Goal: Information Seeking & Learning: Compare options

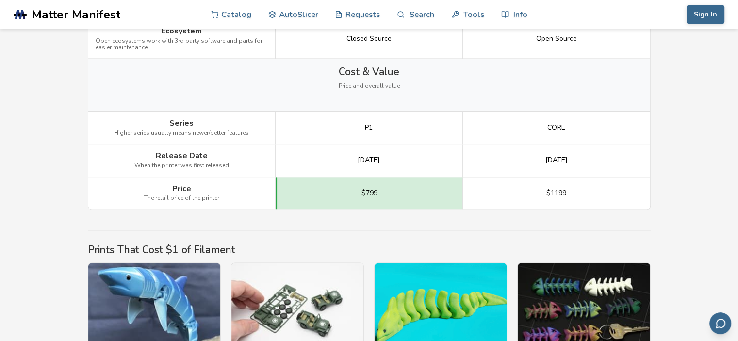
scroll to position [1422, 0]
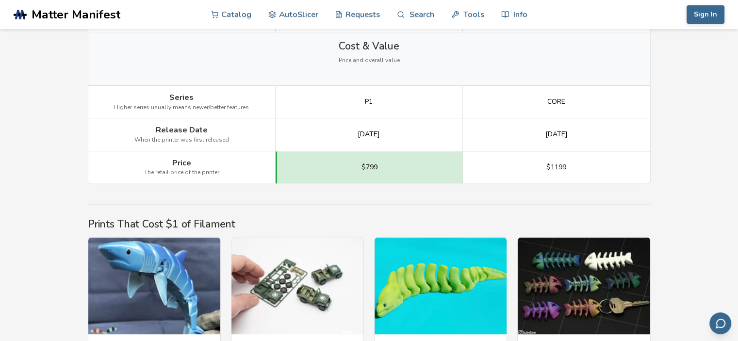
drag, startPoint x: 530, startPoint y: 128, endPoint x: 595, endPoint y: 128, distance: 65.0
click at [595, 128] on div "[DATE]" at bounding box center [556, 134] width 187 height 32
click at [594, 136] on div "[DATE]" at bounding box center [556, 134] width 187 height 32
click at [585, 135] on div "[DATE]" at bounding box center [556, 134] width 187 height 32
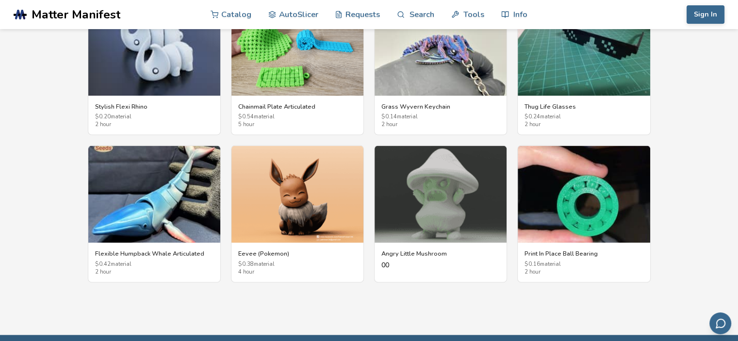
scroll to position [1810, 0]
